Goal: Task Accomplishment & Management: Complete application form

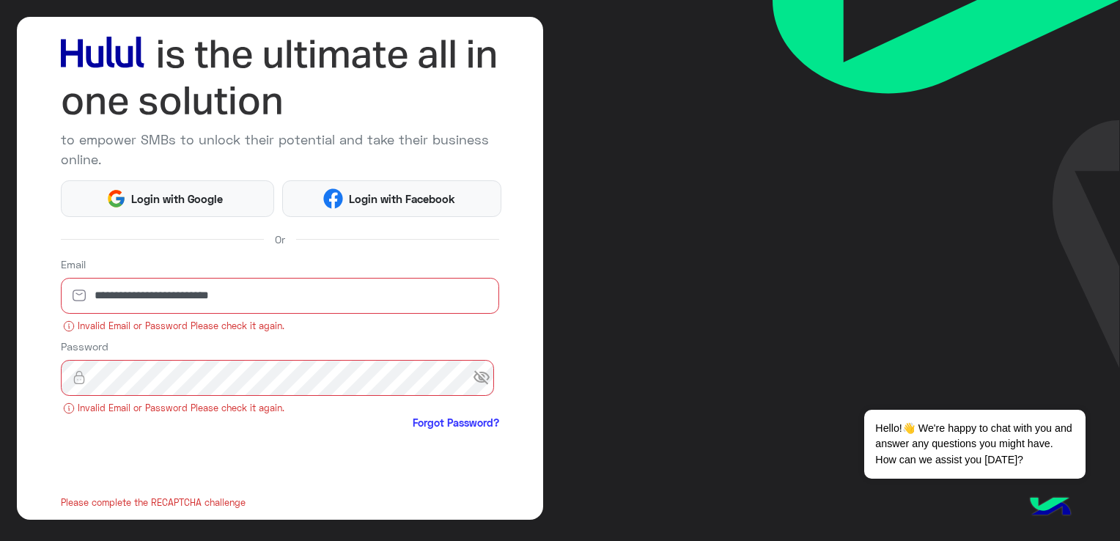
scroll to position [165, 0]
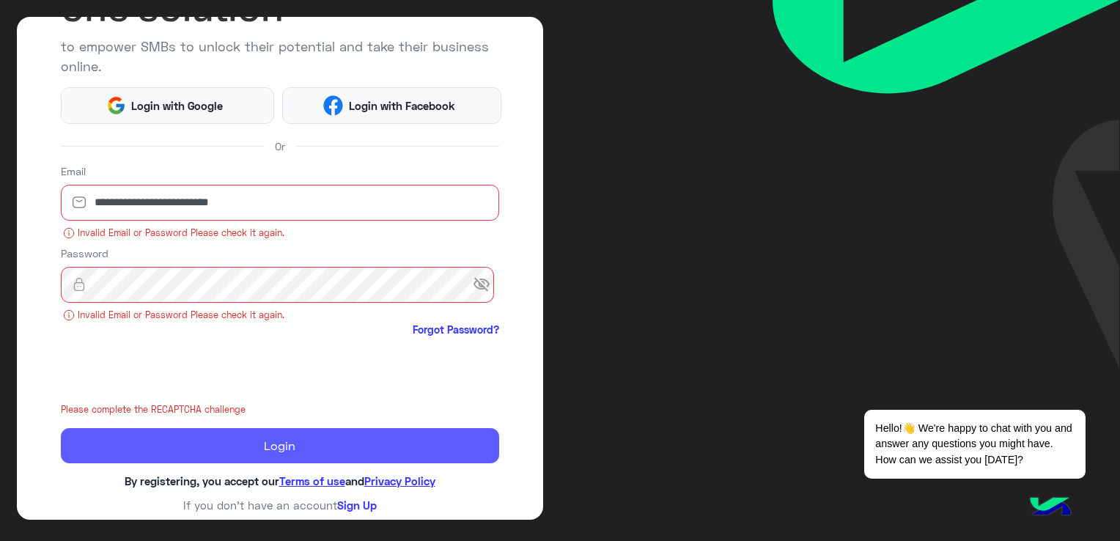
click at [284, 451] on button "Login" at bounding box center [280, 445] width 438 height 35
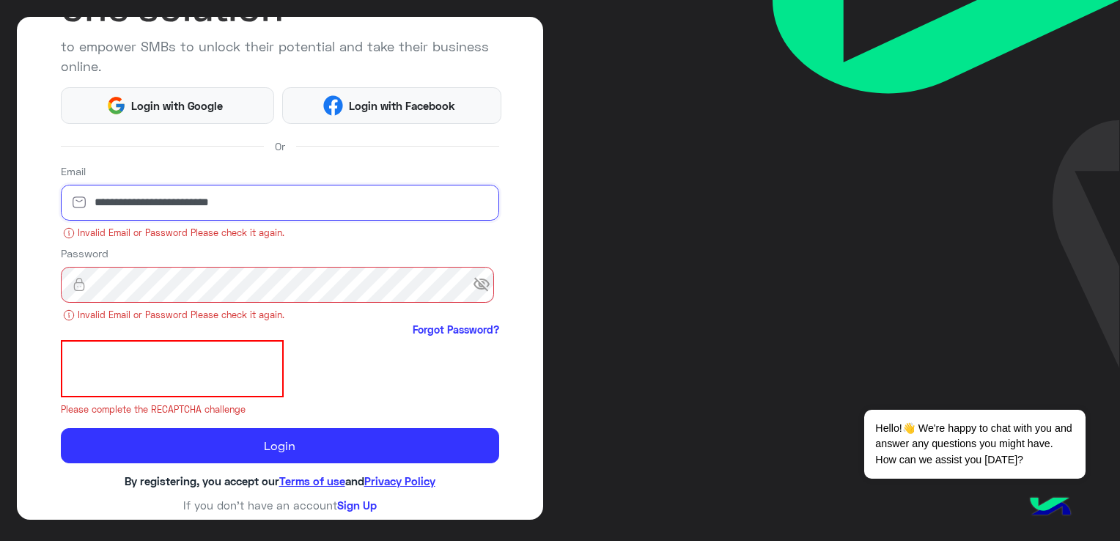
click at [278, 210] on input "**********" at bounding box center [280, 203] width 438 height 37
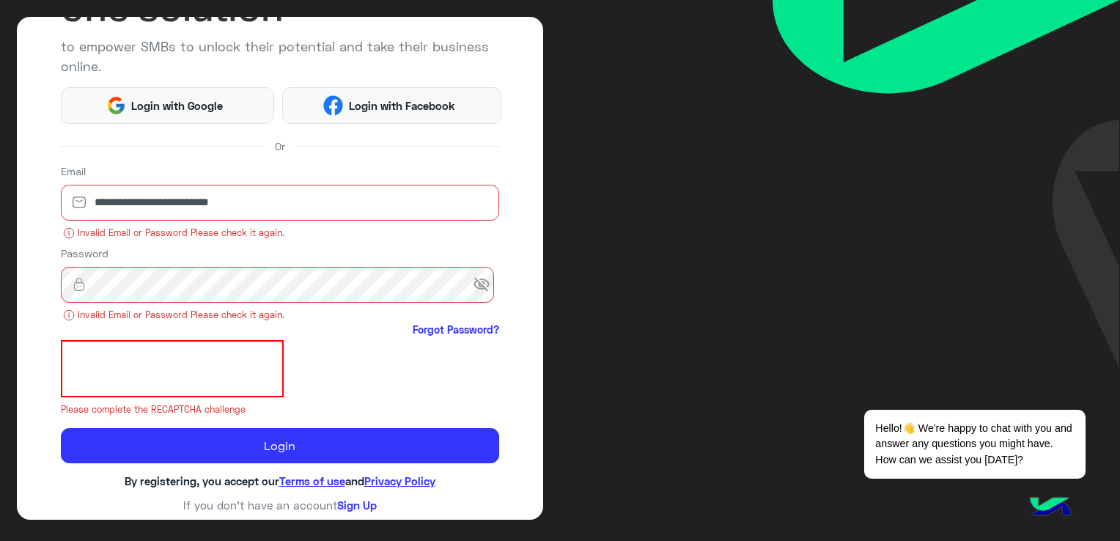
click at [479, 276] on span "visibility_off" at bounding box center [486, 285] width 26 height 26
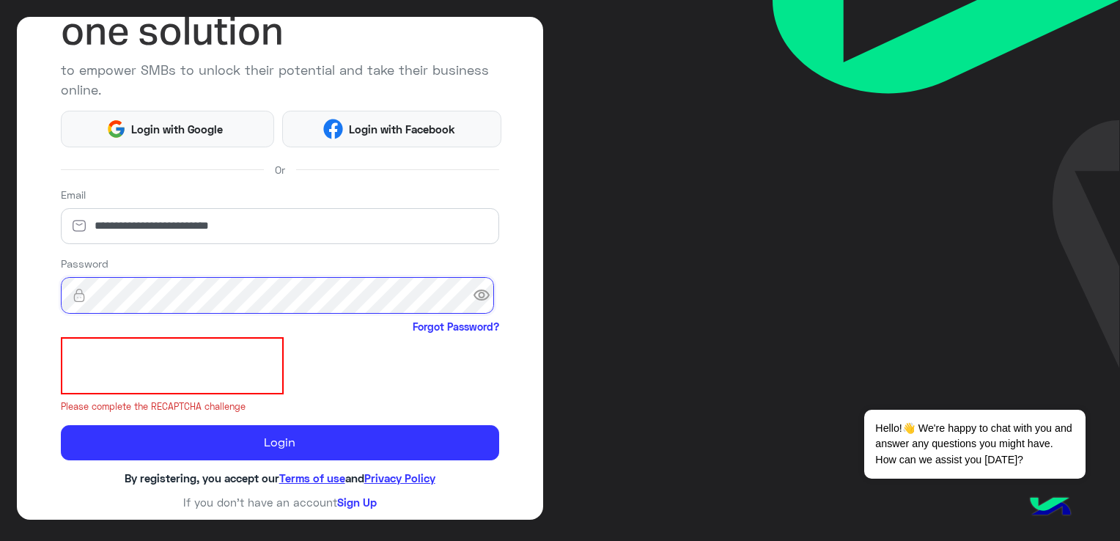
scroll to position [139, 0]
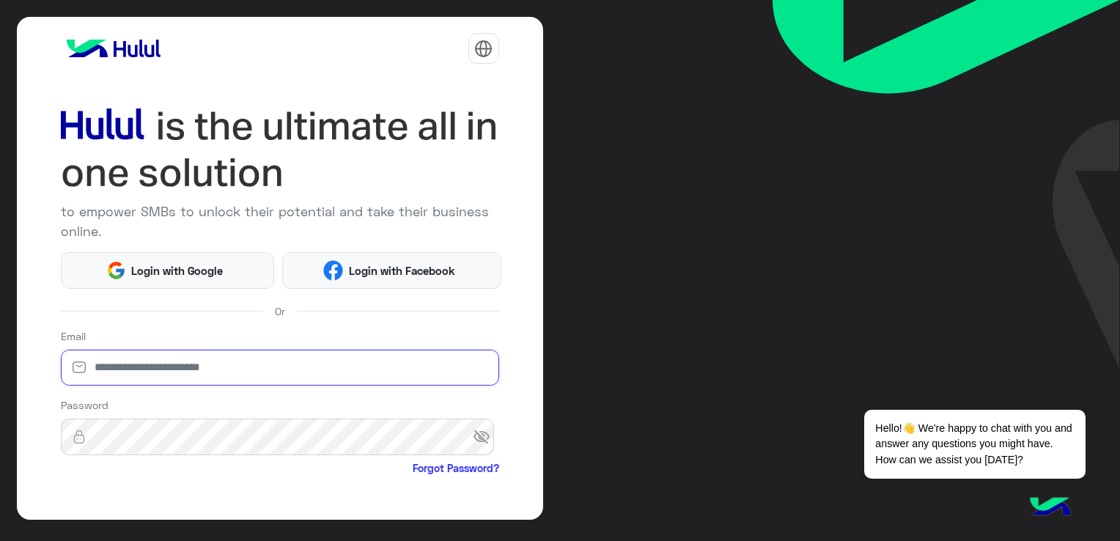
click at [161, 376] on input "email" at bounding box center [280, 368] width 438 height 37
type input "**********"
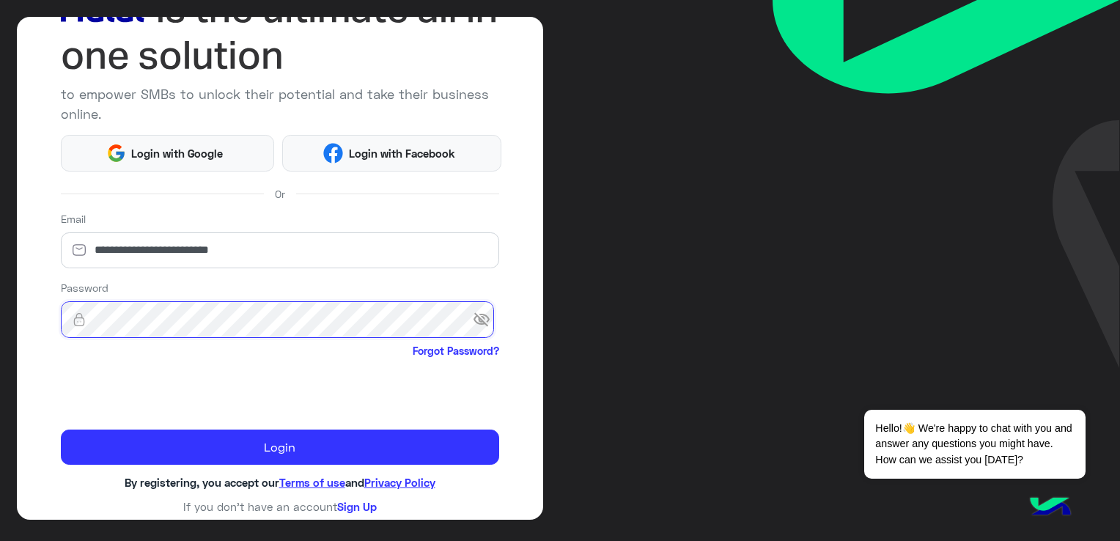
scroll to position [119, 0]
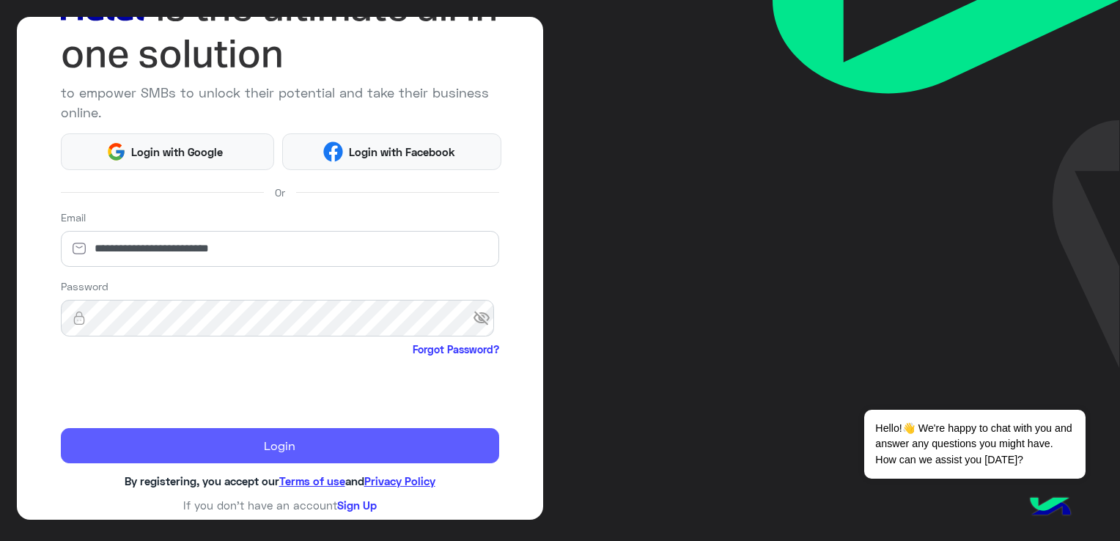
click at [280, 446] on button "Login" at bounding box center [280, 445] width 438 height 35
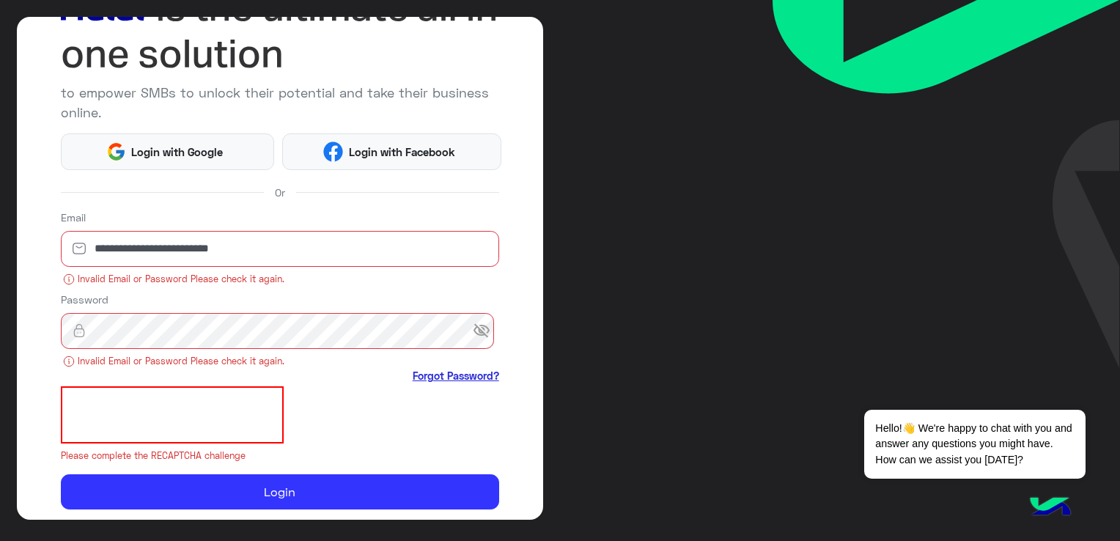
click at [457, 377] on link "Forgot Password?" at bounding box center [456, 375] width 86 height 15
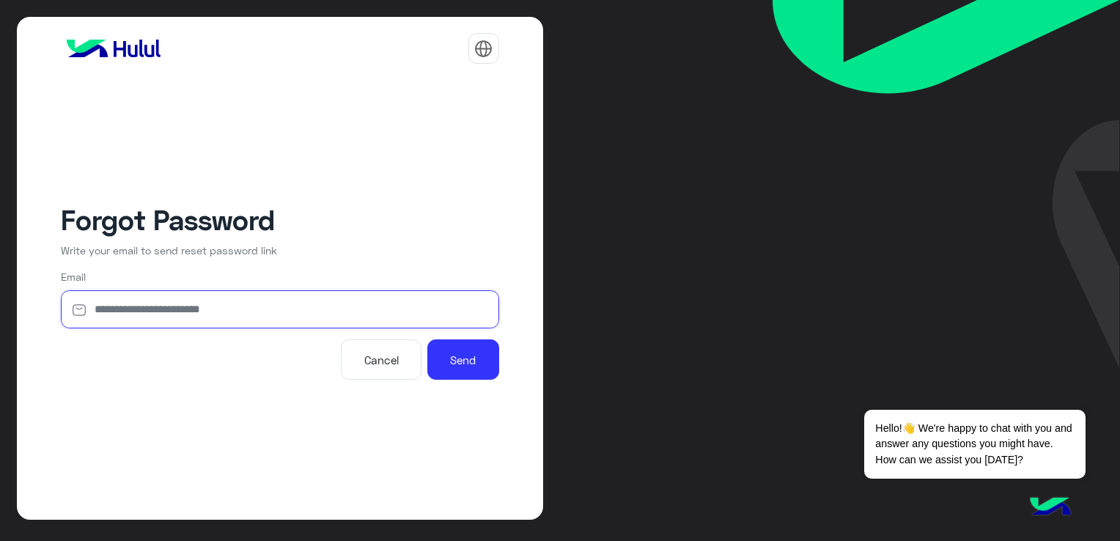
click at [226, 310] on input "email" at bounding box center [280, 309] width 438 height 39
type input "**********"
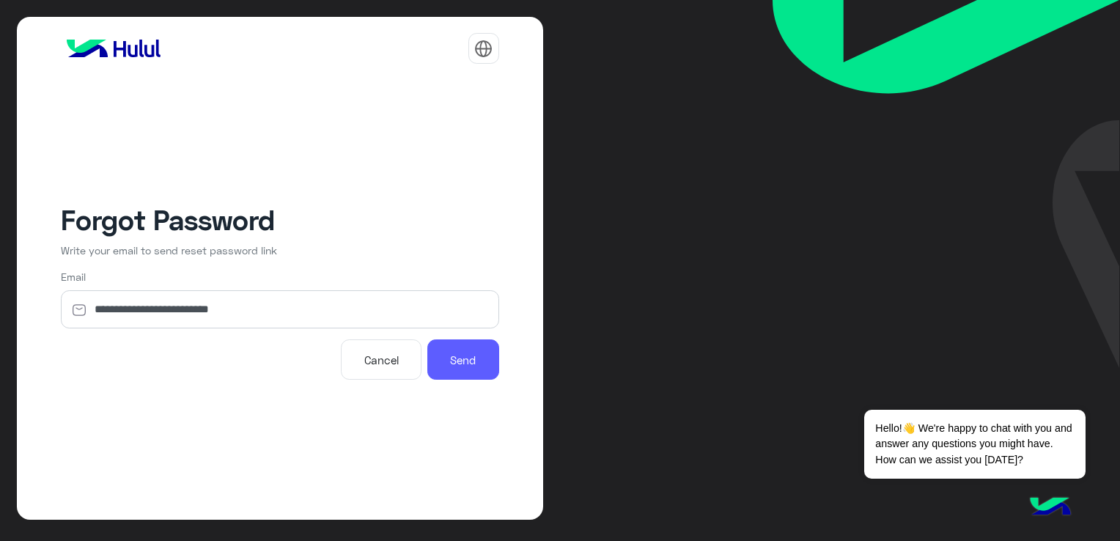
click at [478, 356] on button "Send" at bounding box center [463, 359] width 72 height 40
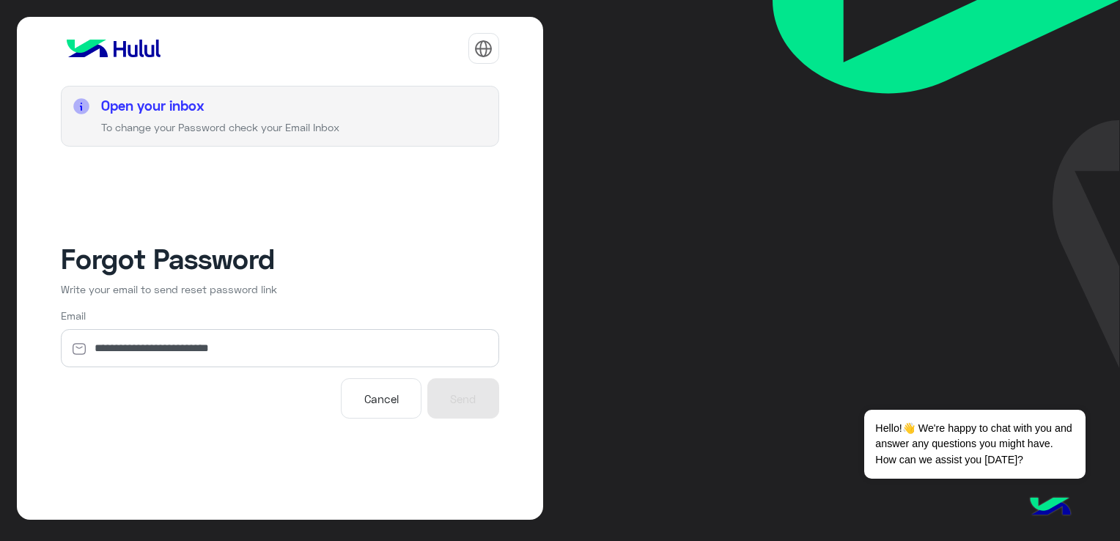
click at [135, 48] on img at bounding box center [114, 48] width 106 height 29
click at [371, 397] on button "Cancel" at bounding box center [381, 398] width 81 height 40
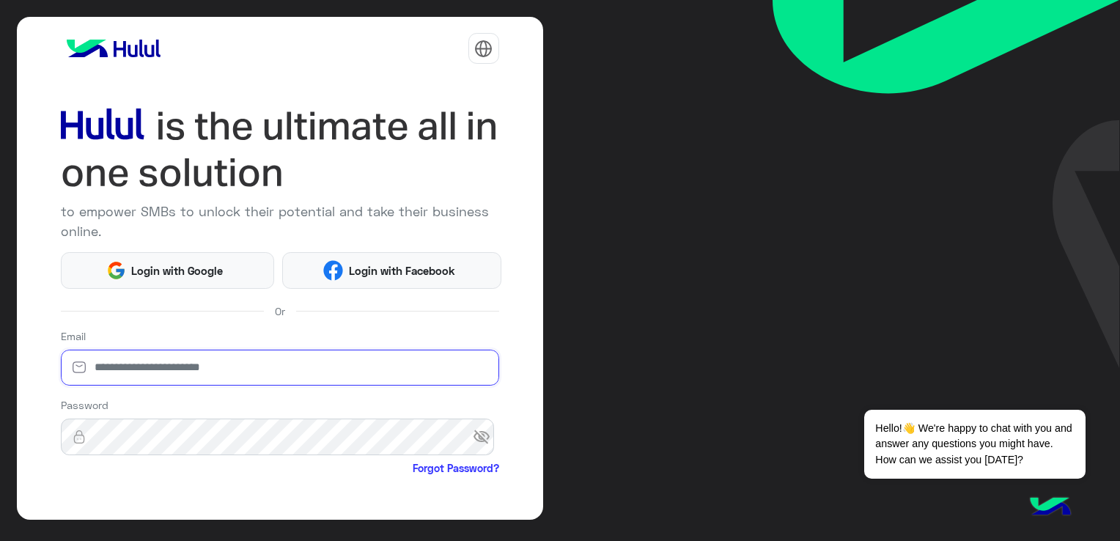
click at [270, 375] on input "email" at bounding box center [280, 368] width 438 height 37
type input "**********"
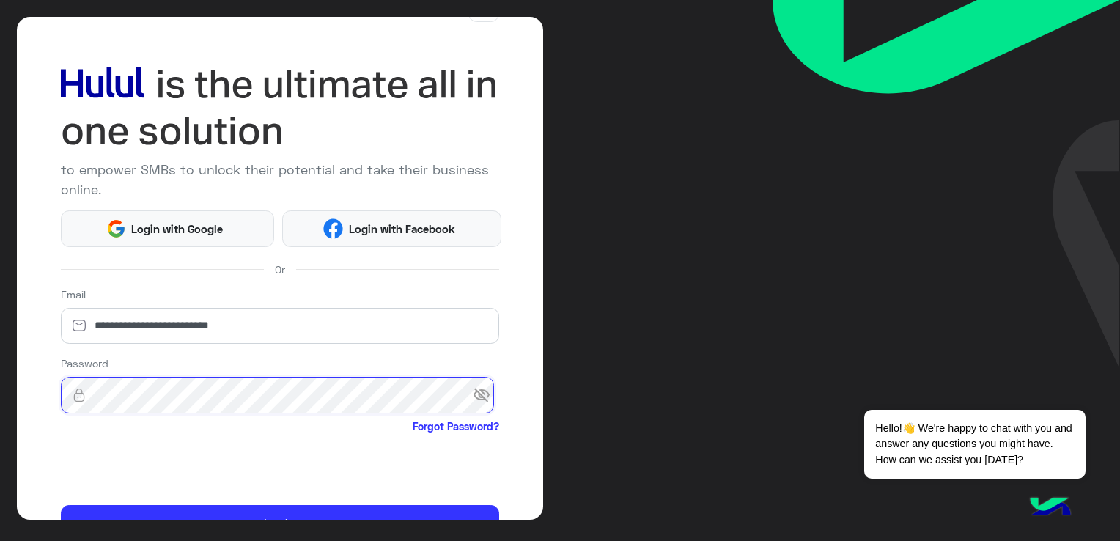
scroll to position [119, 0]
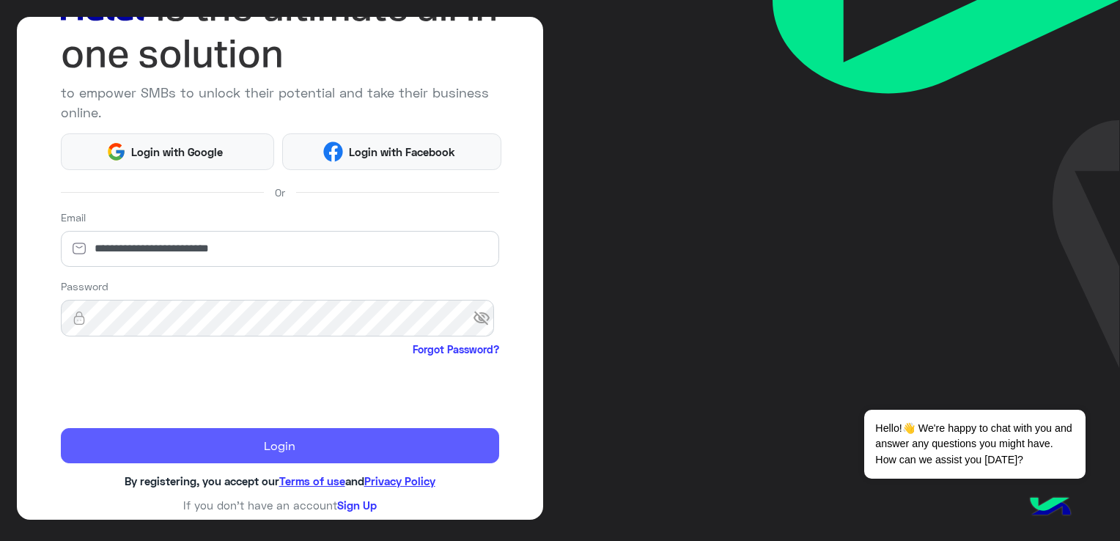
click at [213, 444] on button "Login" at bounding box center [280, 445] width 438 height 35
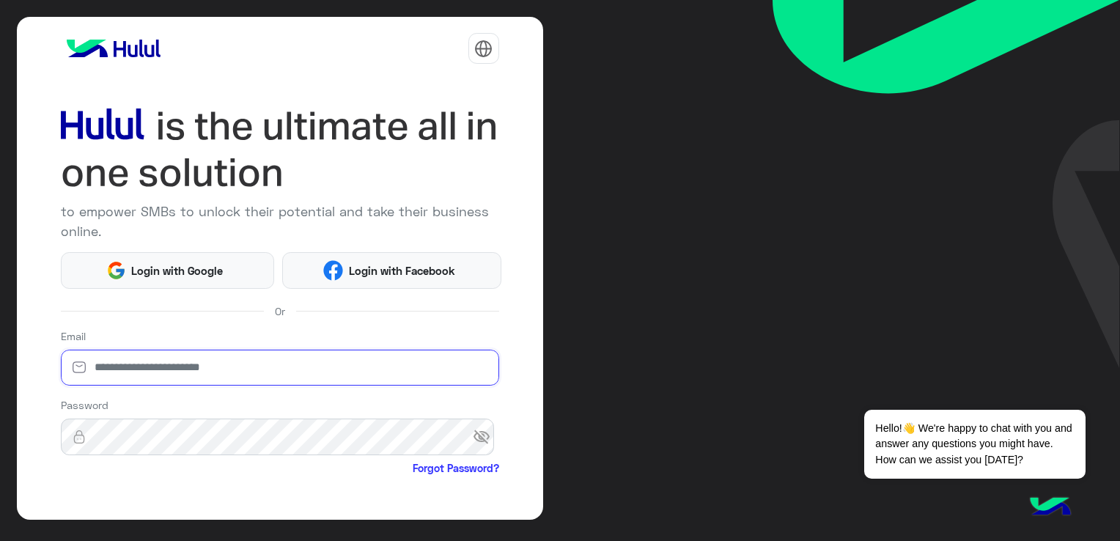
click at [295, 374] on input "email" at bounding box center [280, 368] width 438 height 37
type input "**********"
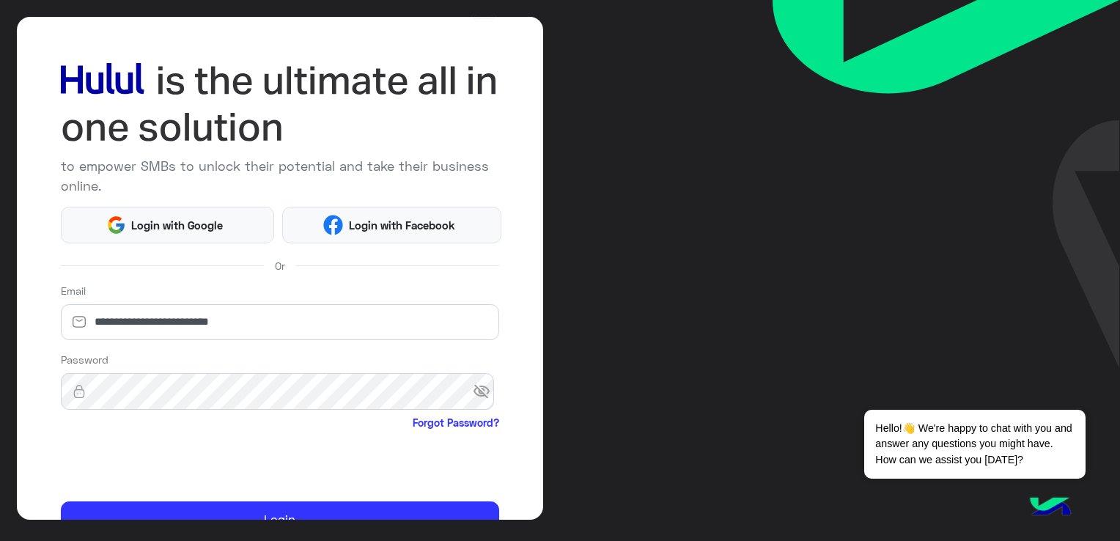
scroll to position [119, 0]
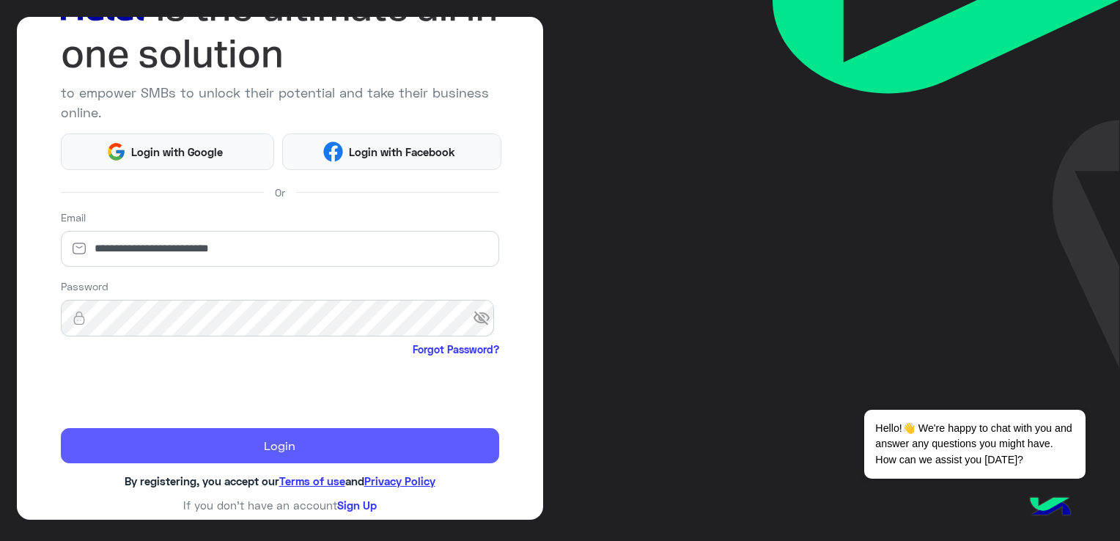
click at [331, 435] on button "Login" at bounding box center [280, 445] width 438 height 35
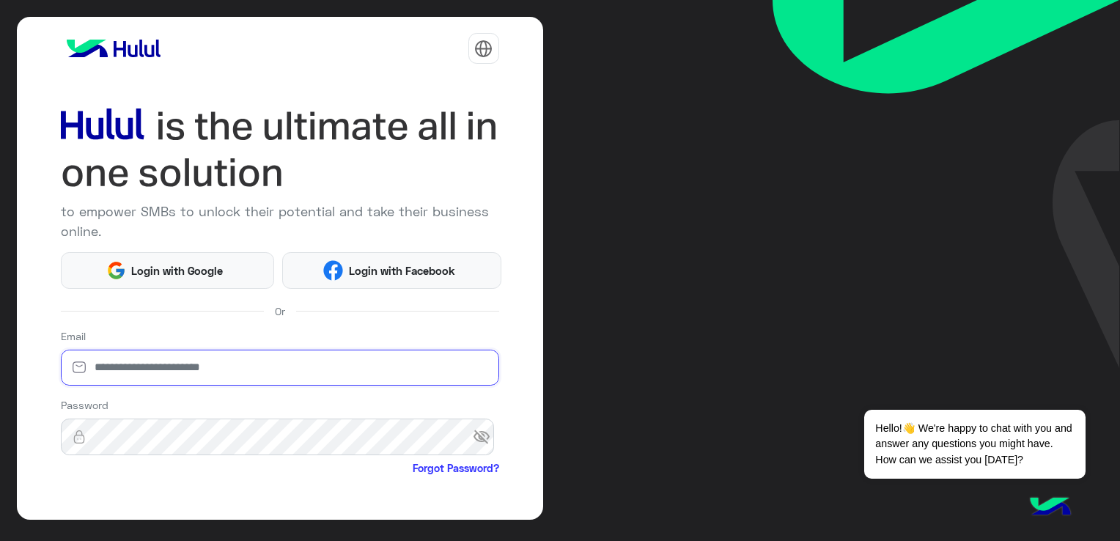
click at [325, 374] on input "email" at bounding box center [280, 368] width 438 height 37
type input "**********"
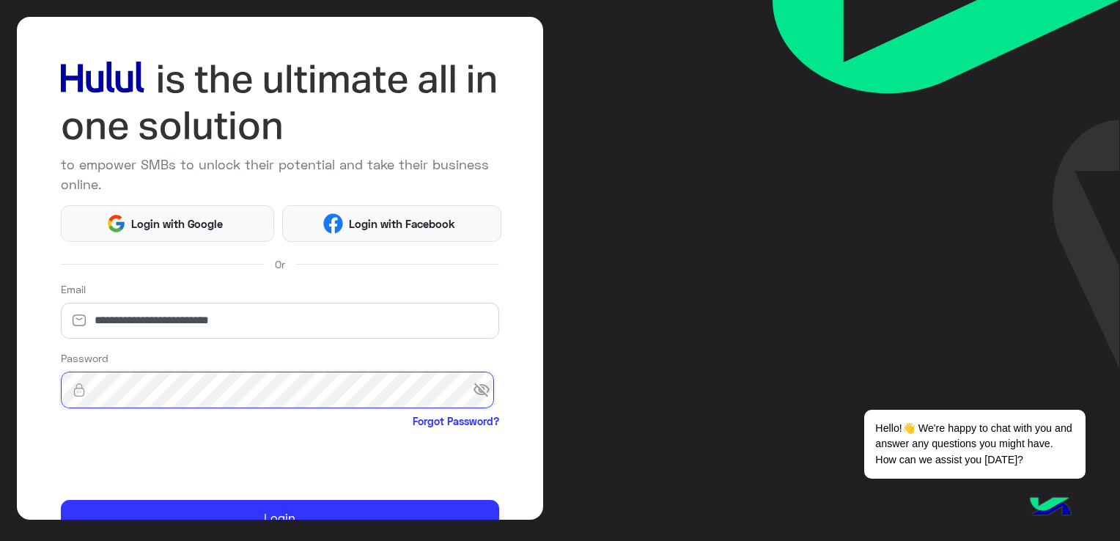
scroll to position [119, 0]
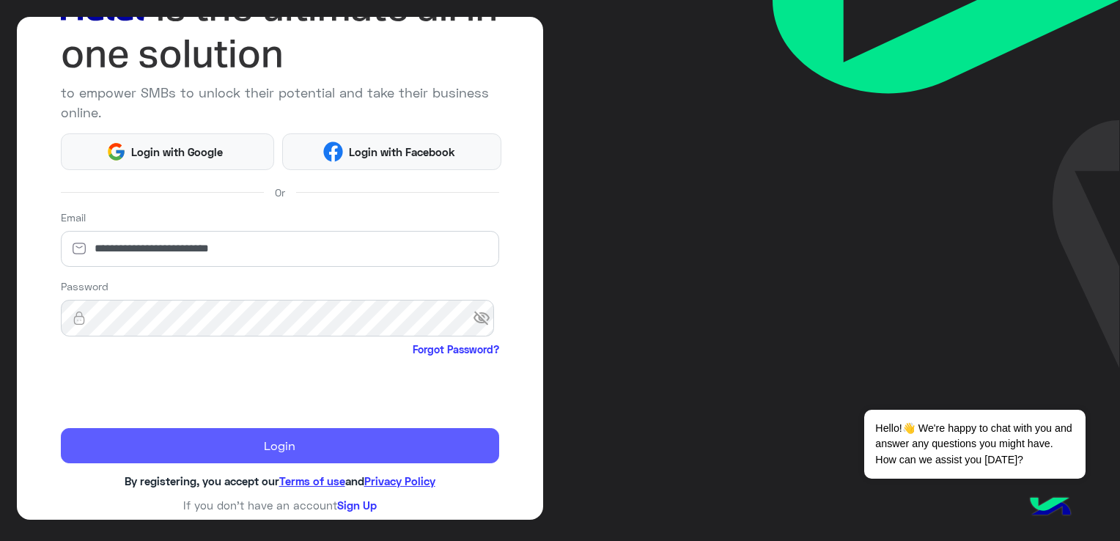
click at [287, 428] on button "Login" at bounding box center [280, 445] width 438 height 35
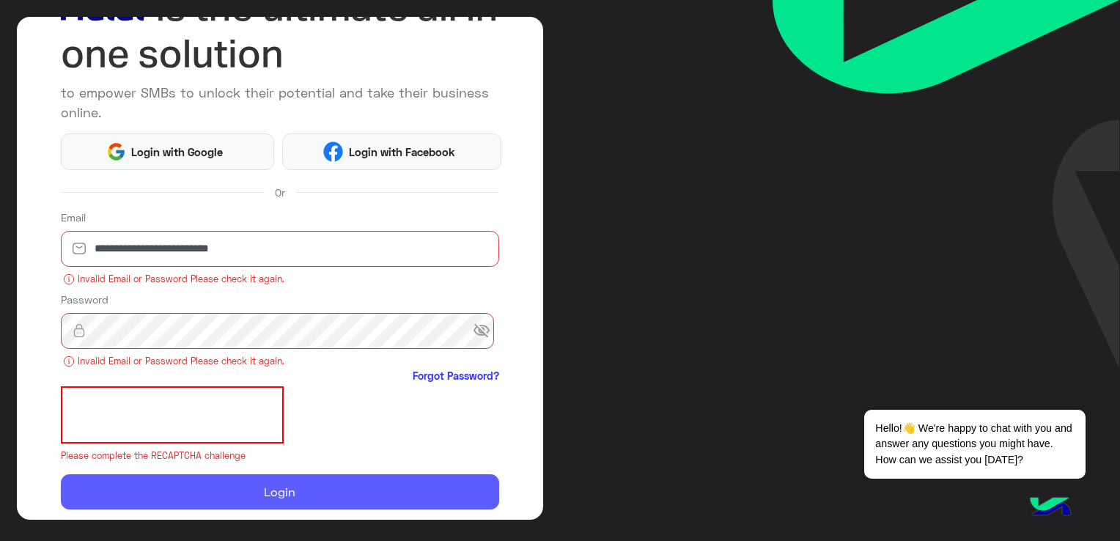
click at [295, 485] on button "Login" at bounding box center [280, 491] width 438 height 35
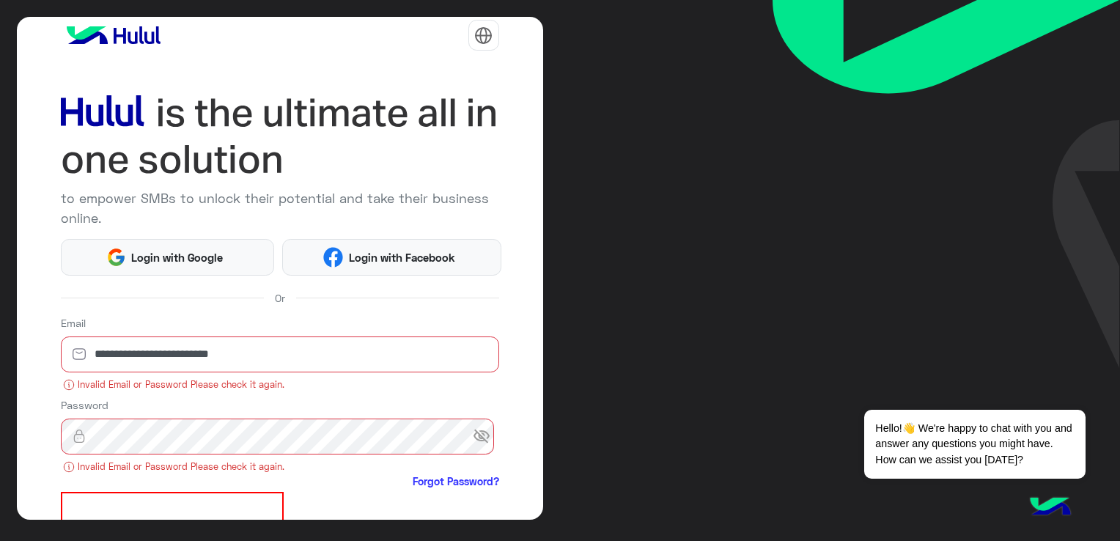
scroll to position [0, 0]
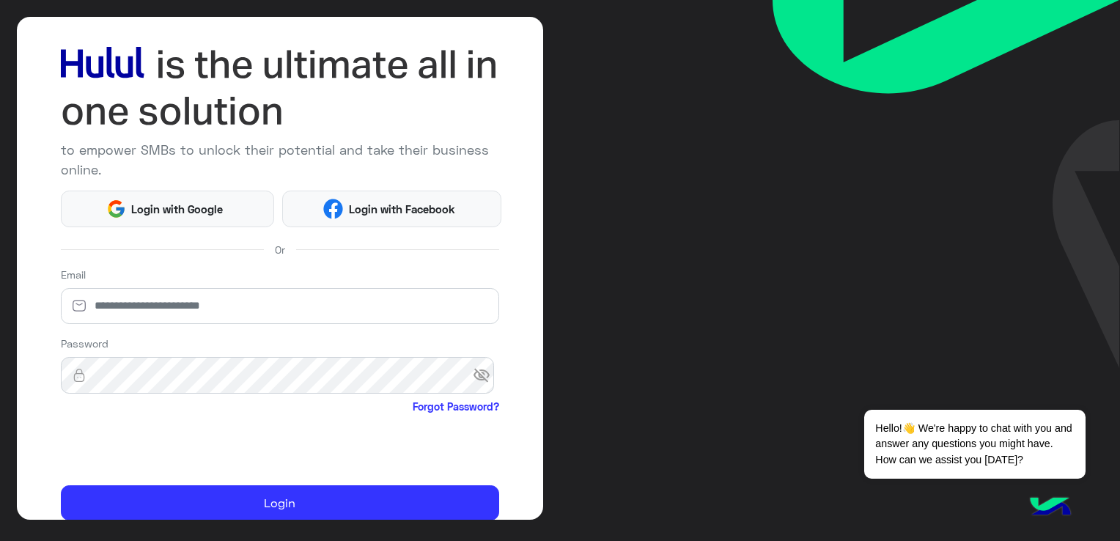
scroll to position [119, 0]
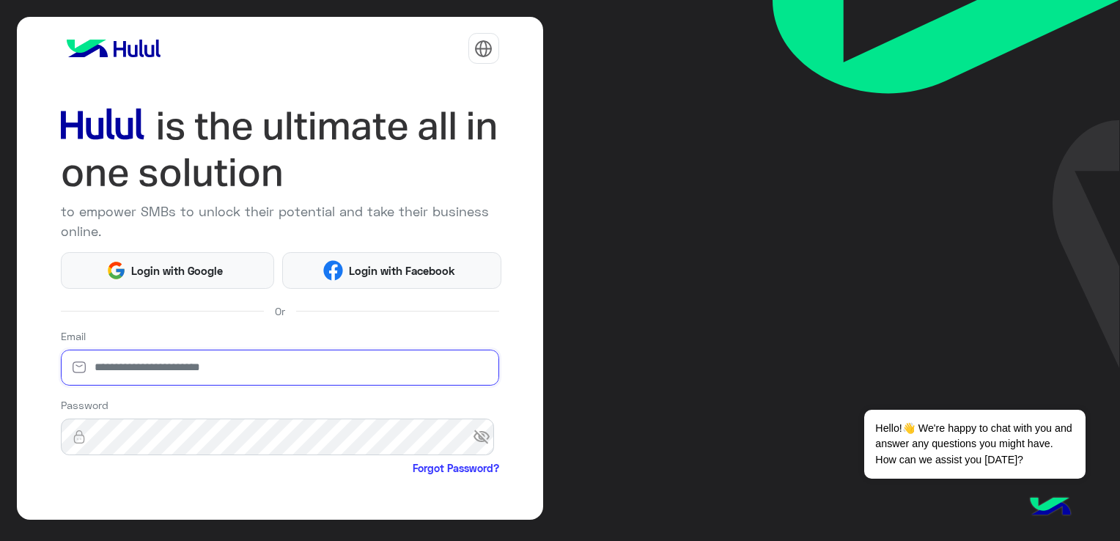
click at [217, 372] on input "email" at bounding box center [280, 368] width 438 height 37
click at [215, 372] on input "email" at bounding box center [280, 368] width 438 height 37
type input "**********"
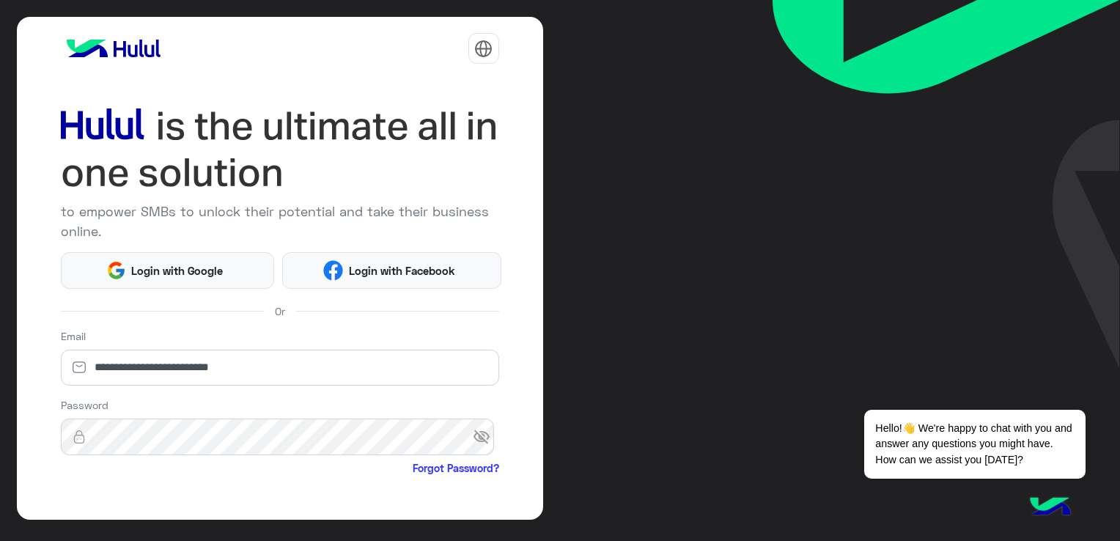
click at [369, 412] on div "Password visibility_off Forgot Password?" at bounding box center [280, 437] width 438 height 81
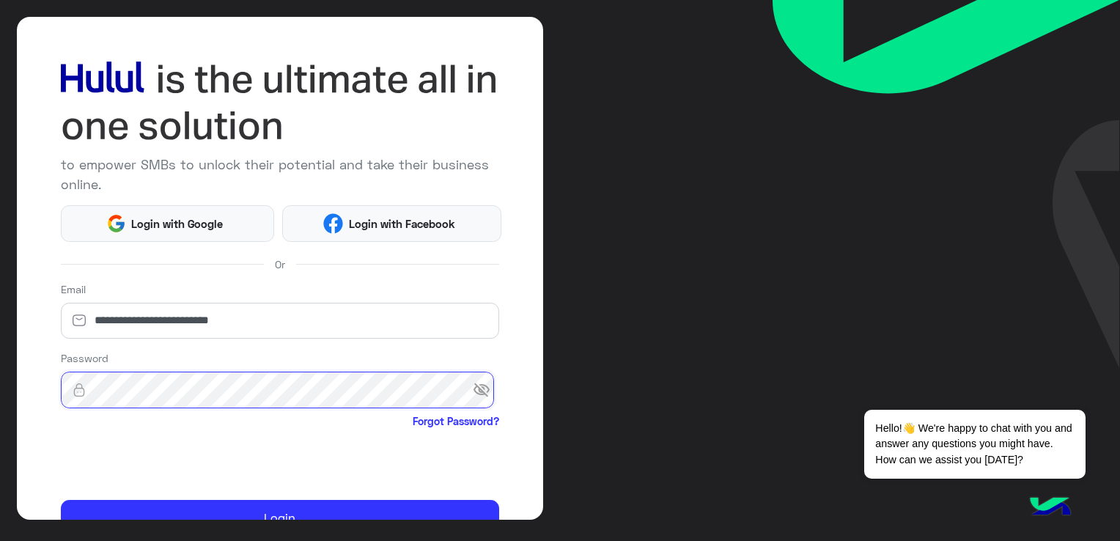
scroll to position [119, 0]
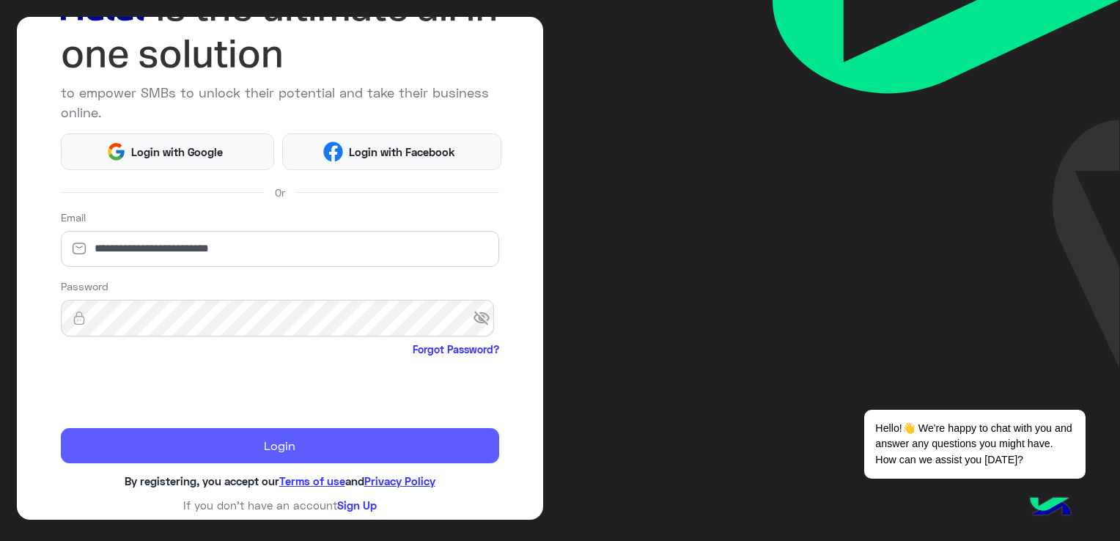
click at [336, 438] on button "Login" at bounding box center [280, 445] width 438 height 35
click at [194, 441] on button "Login" at bounding box center [280, 445] width 438 height 35
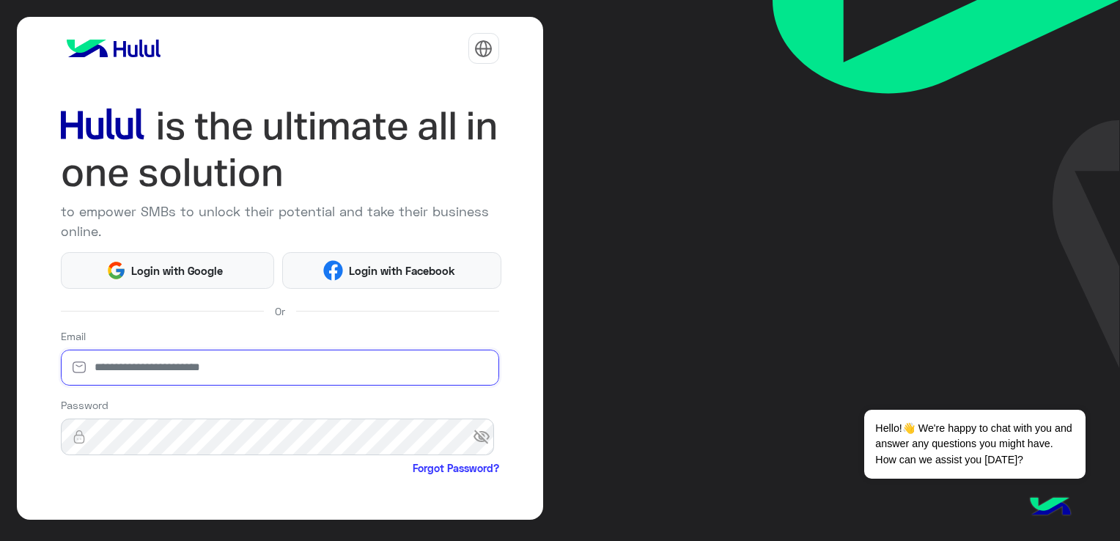
click at [368, 363] on input "email" at bounding box center [280, 368] width 438 height 37
type input "**********"
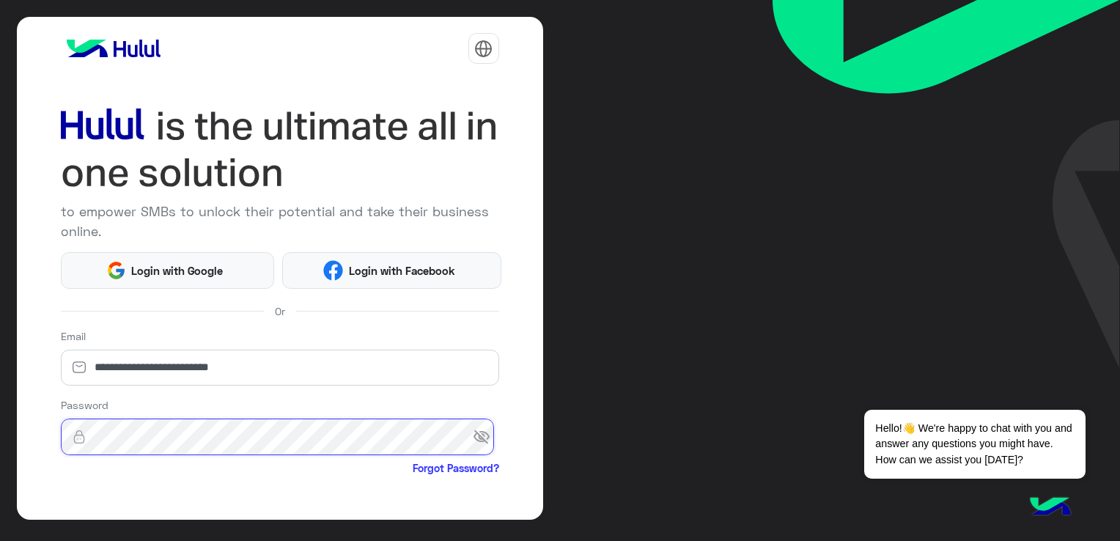
scroll to position [119, 0]
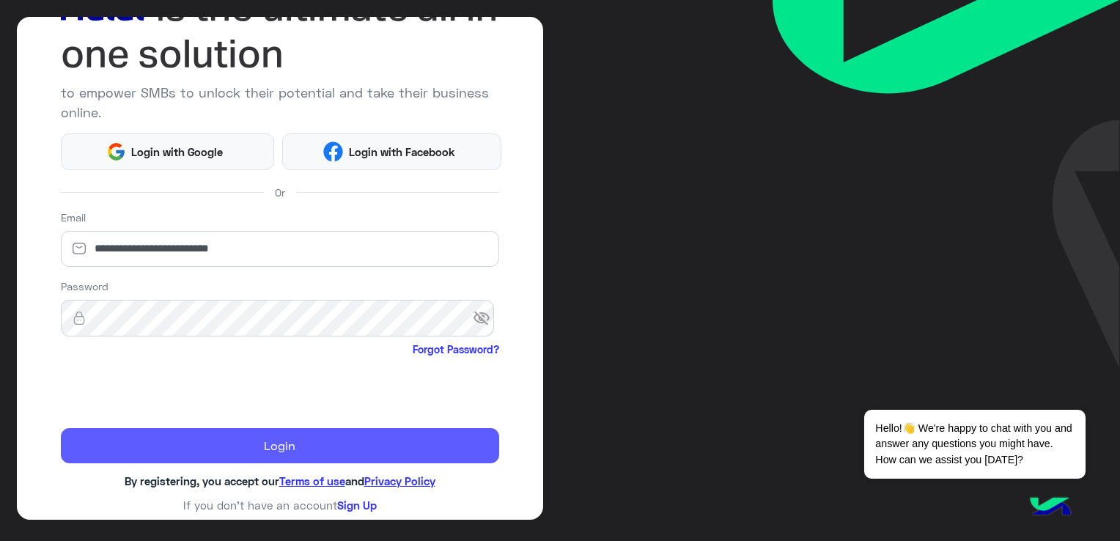
click at [253, 431] on button "Login" at bounding box center [280, 445] width 438 height 35
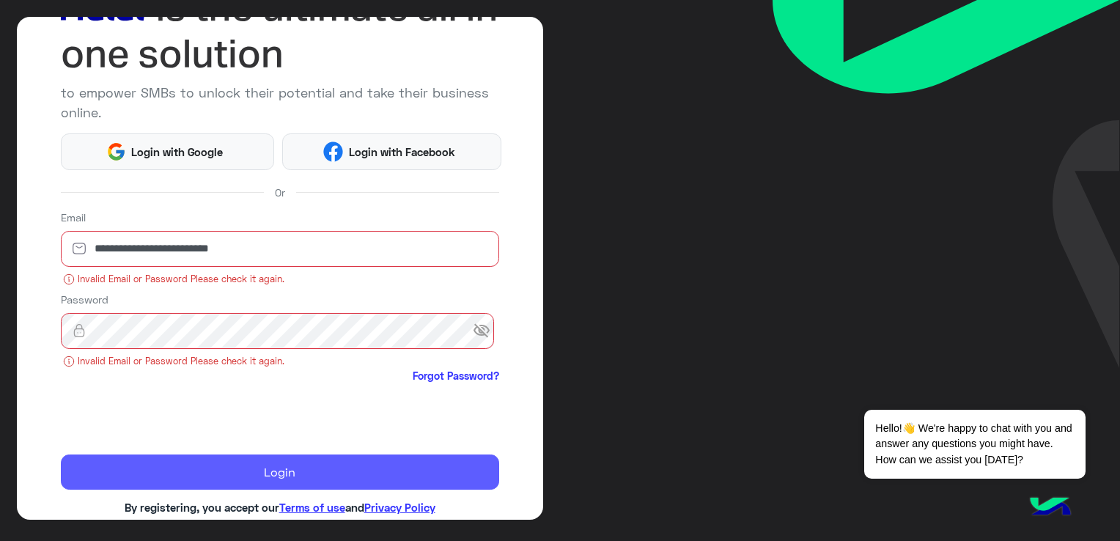
click at [190, 459] on button "Login" at bounding box center [280, 471] width 438 height 35
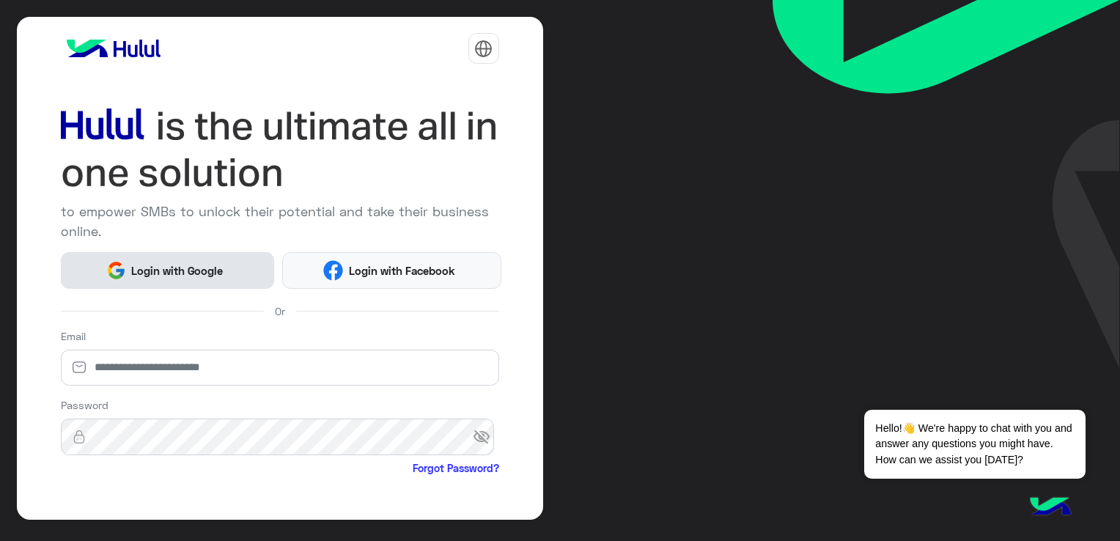
click at [198, 278] on button "Login with Google" at bounding box center [168, 270] width 214 height 37
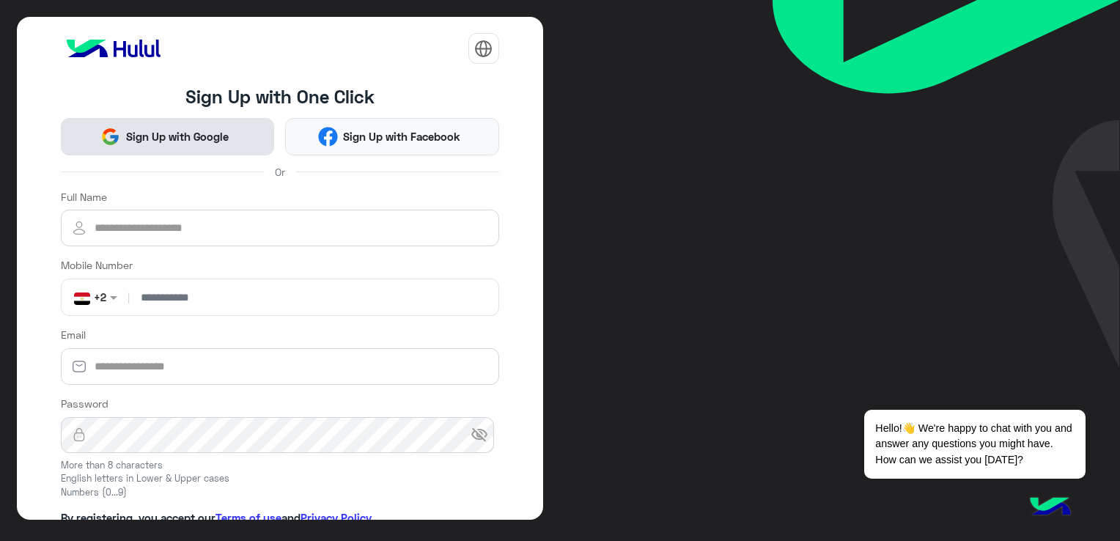
click at [232, 135] on span "Sign Up with Google" at bounding box center [177, 136] width 114 height 17
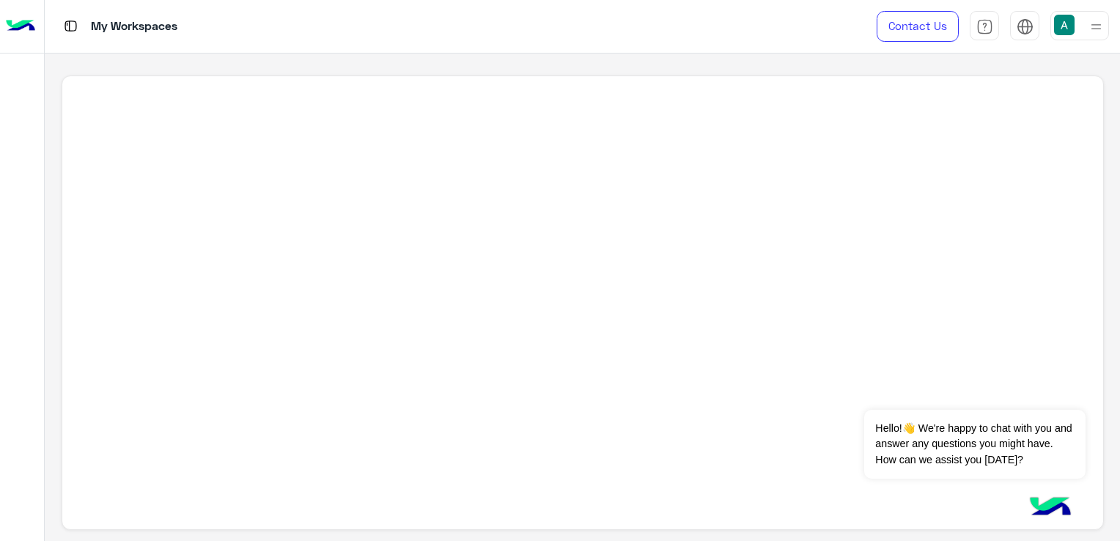
click at [75, 21] on img at bounding box center [71, 26] width 18 height 18
click at [73, 21] on img at bounding box center [71, 26] width 18 height 18
click at [1069, 32] on img at bounding box center [1064, 25] width 21 height 21
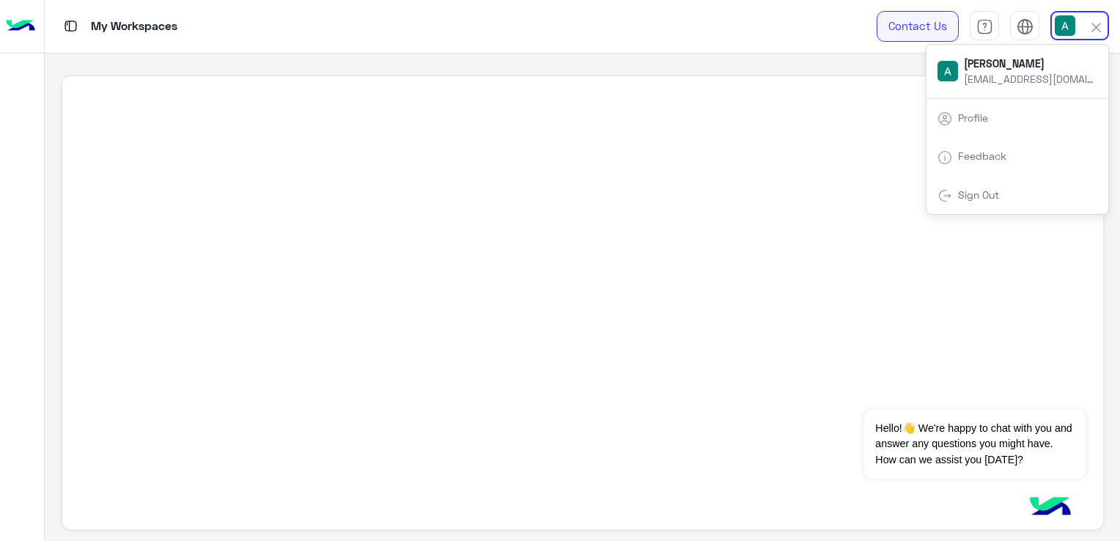
click at [891, 37] on link "Contact Us" at bounding box center [918, 26] width 82 height 31
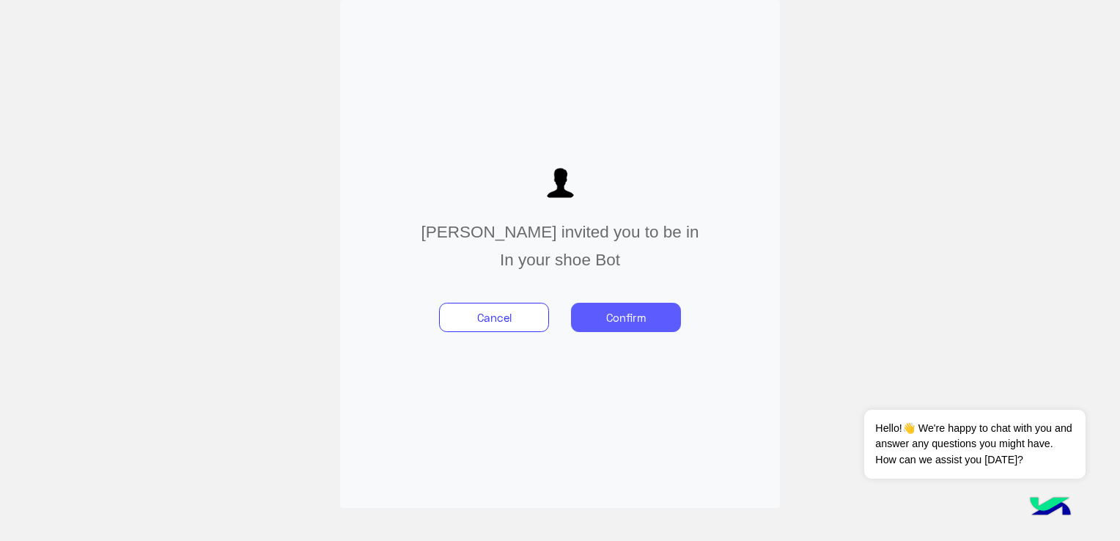
click at [595, 309] on button "Confirm" at bounding box center [626, 317] width 110 height 29
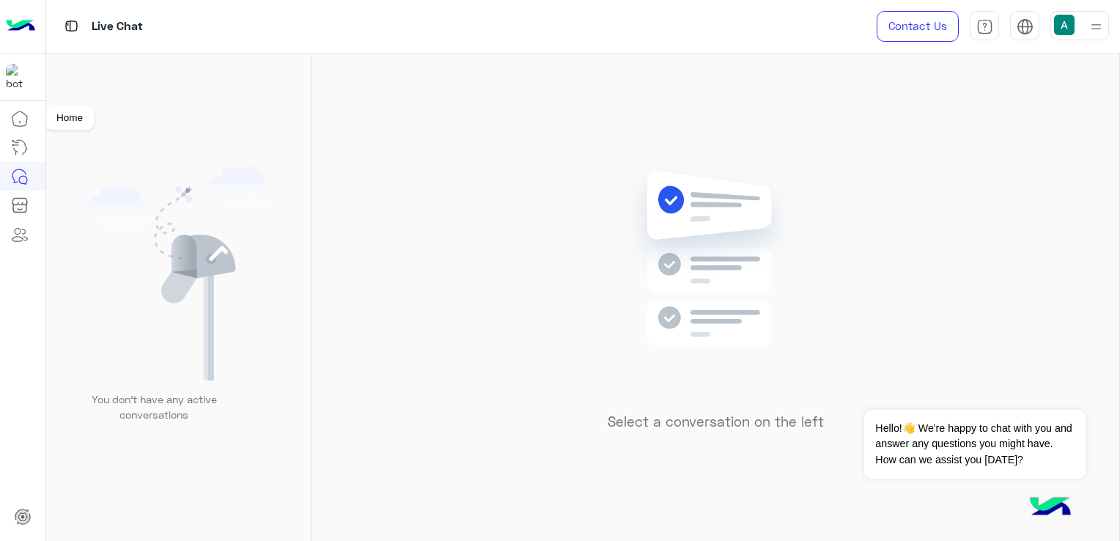
click at [23, 111] on icon at bounding box center [20, 119] width 18 height 18
